Goal: Find specific page/section: Find specific page/section

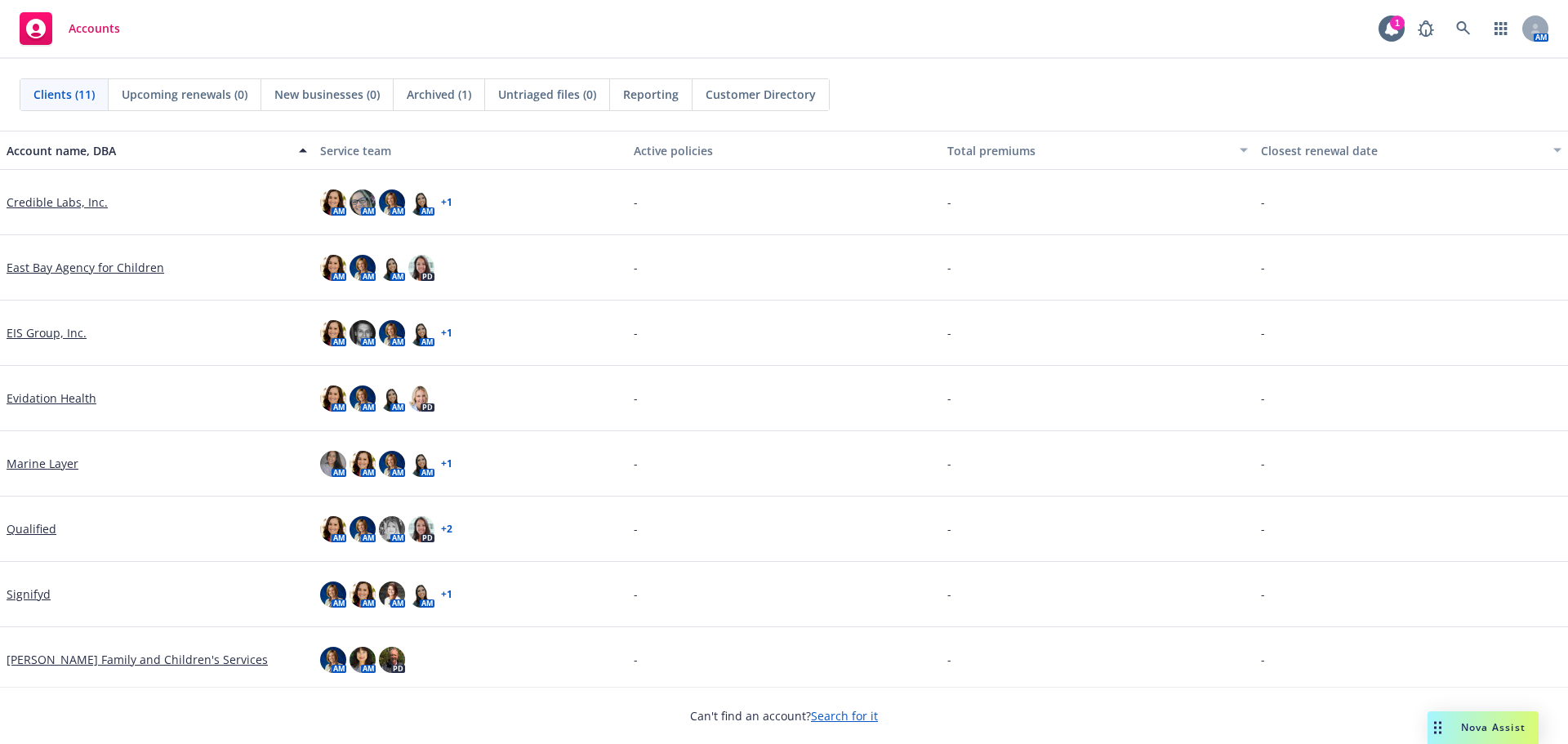
click at [75, 202] on link "Credible Labs, Inc." at bounding box center [57, 201] width 101 height 17
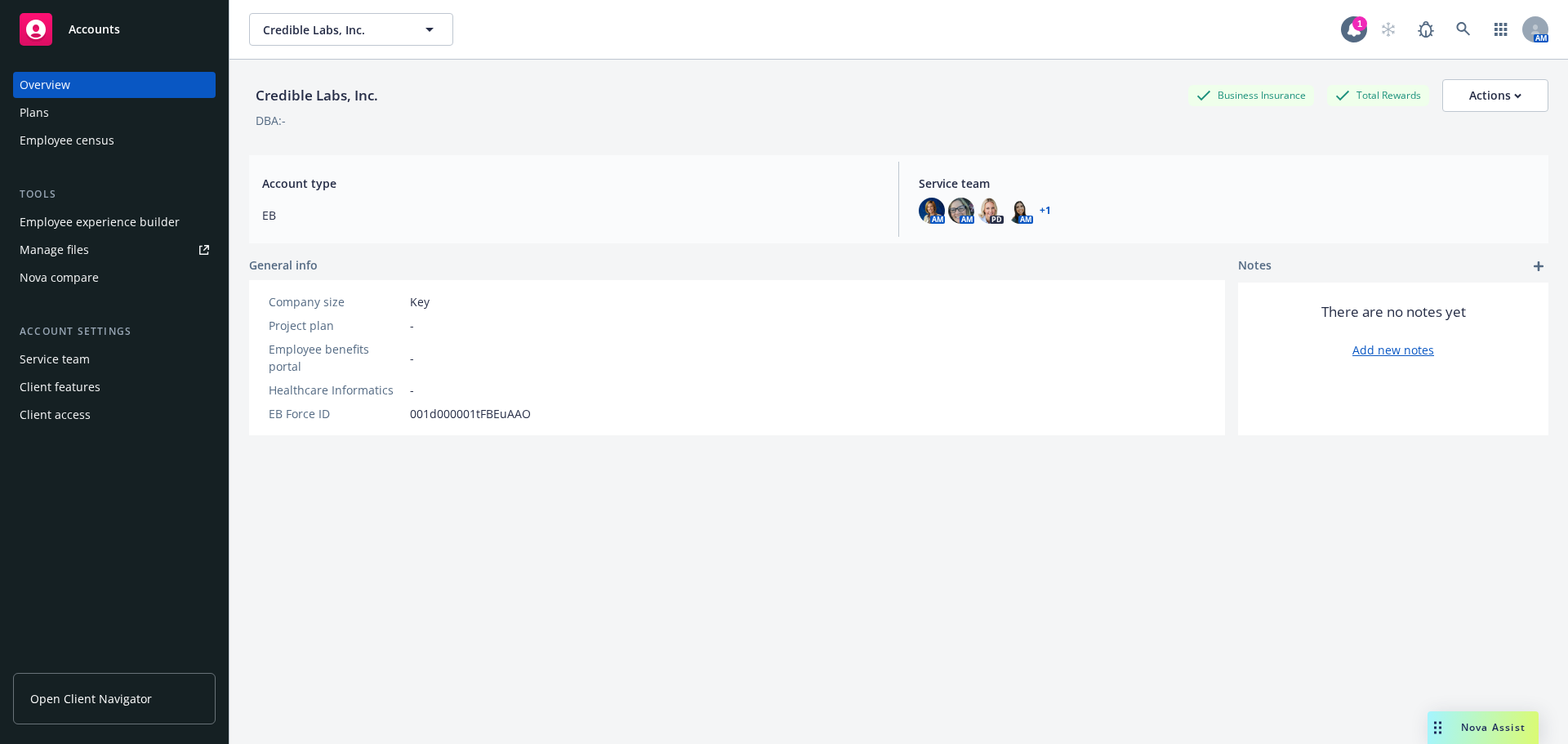
click at [159, 223] on div "Employee experience builder" at bounding box center [100, 222] width 160 height 26
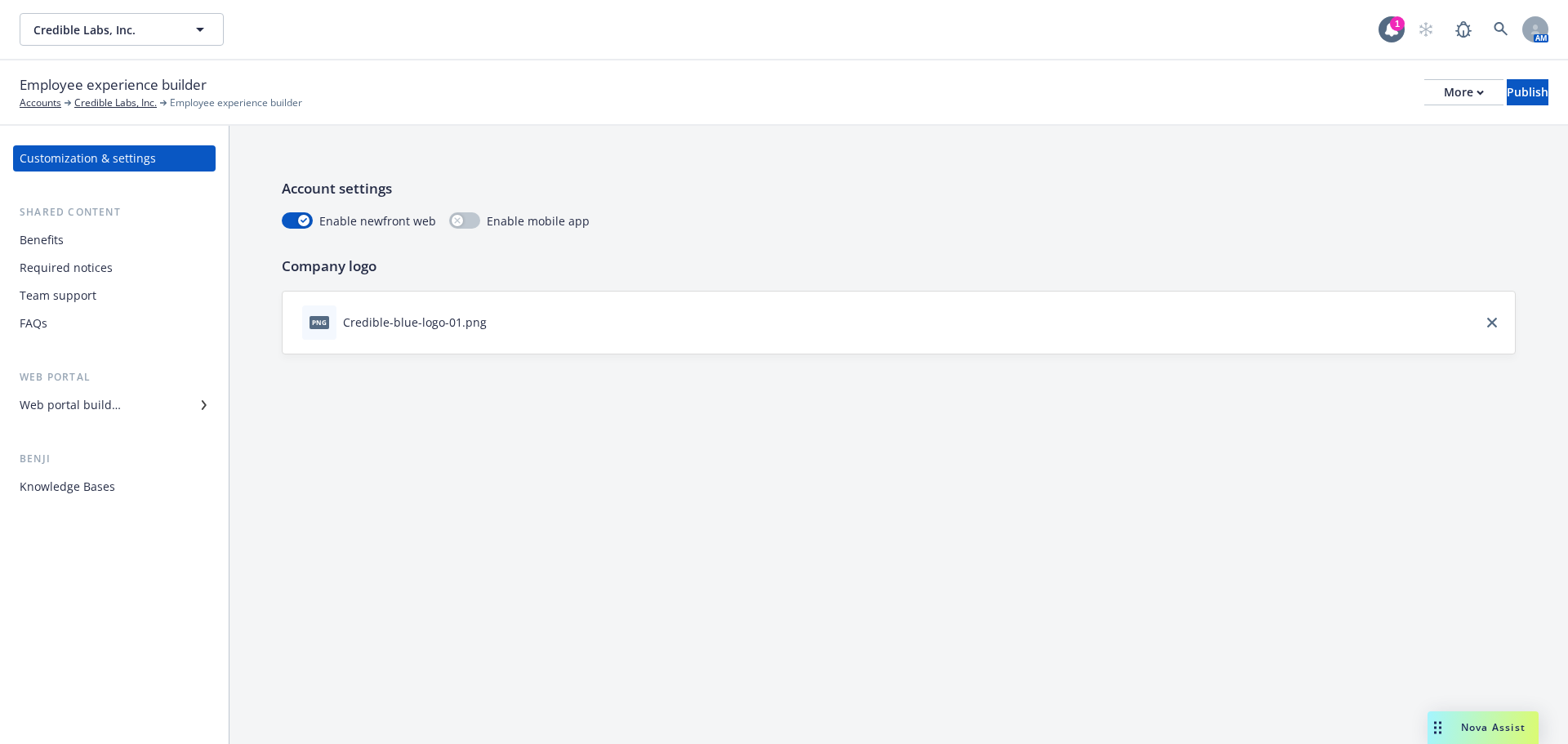
click at [171, 411] on div "Web portal builder" at bounding box center [114, 405] width 189 height 26
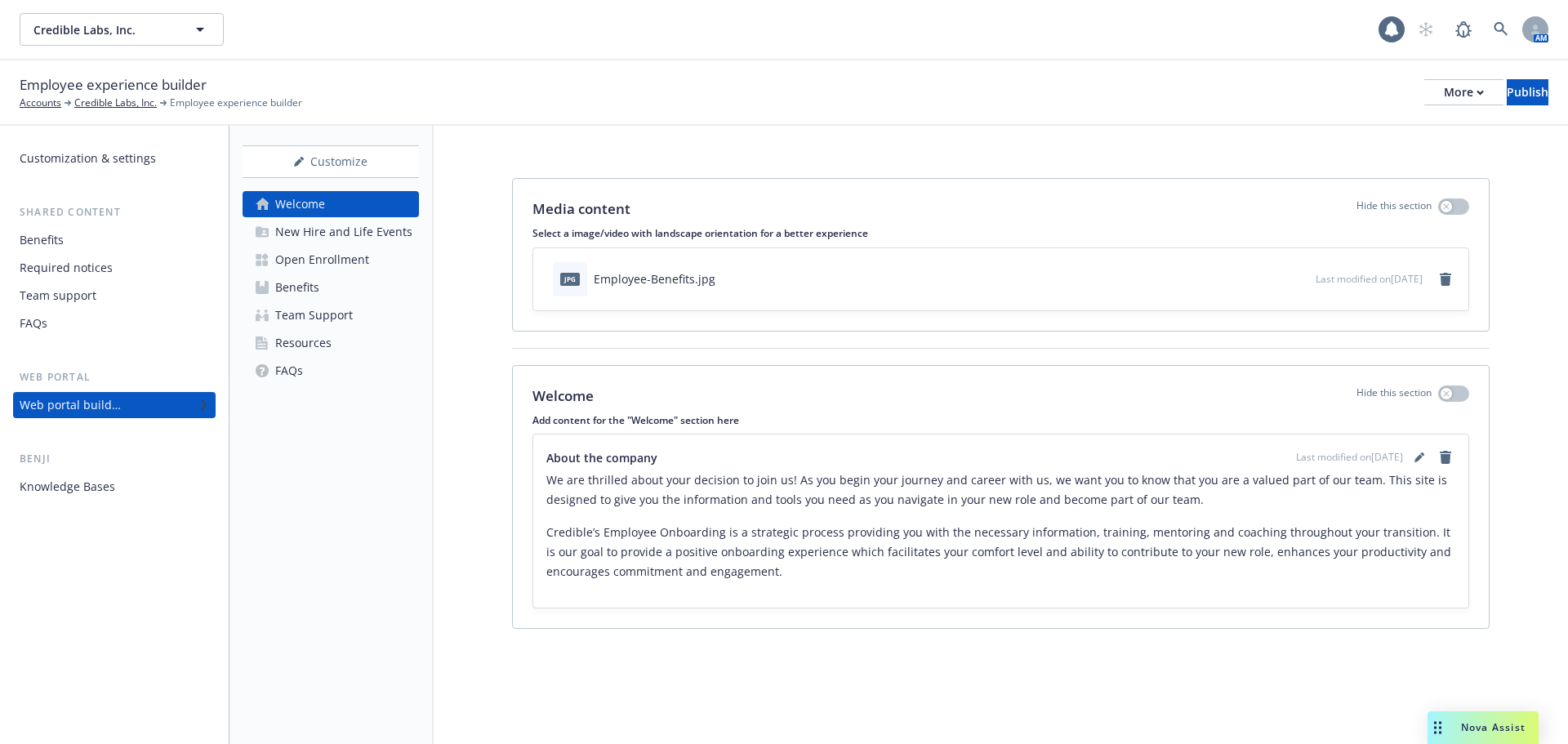
click at [309, 272] on div "Open Enrollment" at bounding box center [322, 260] width 94 height 26
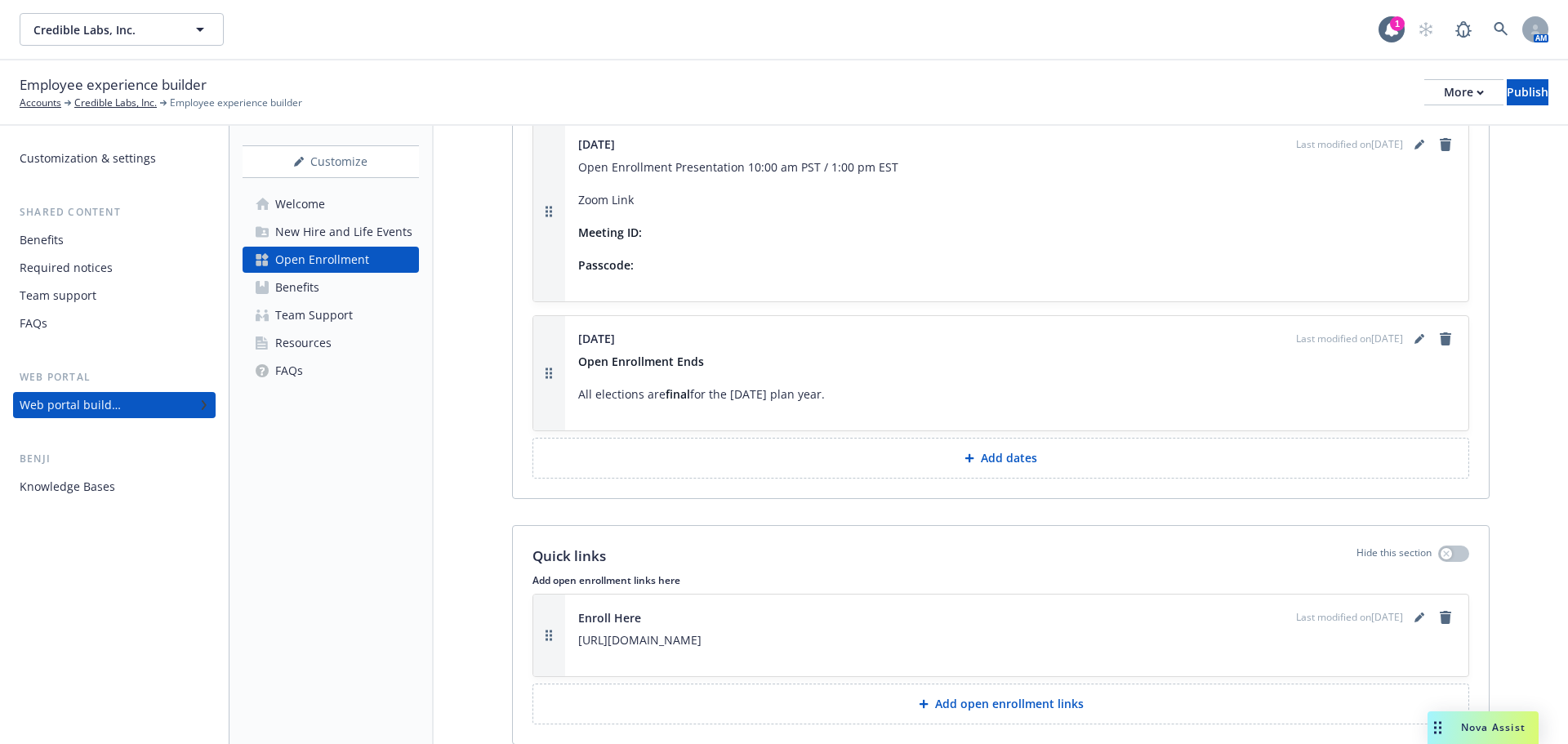
scroll to position [1715, 0]
